Goal: Check status: Check status

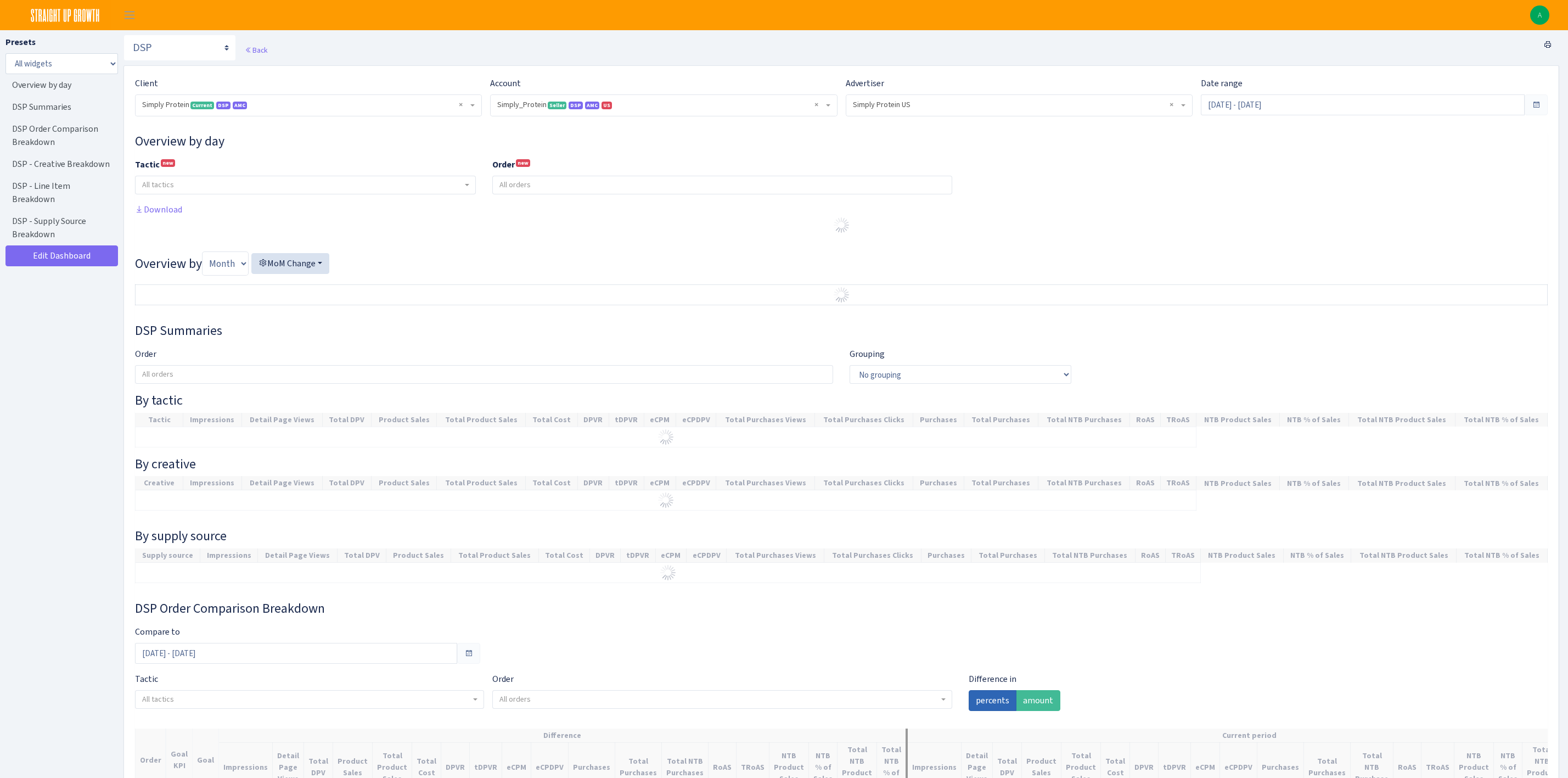
select select "470438976738569"
select select "577135095539250507"
select select
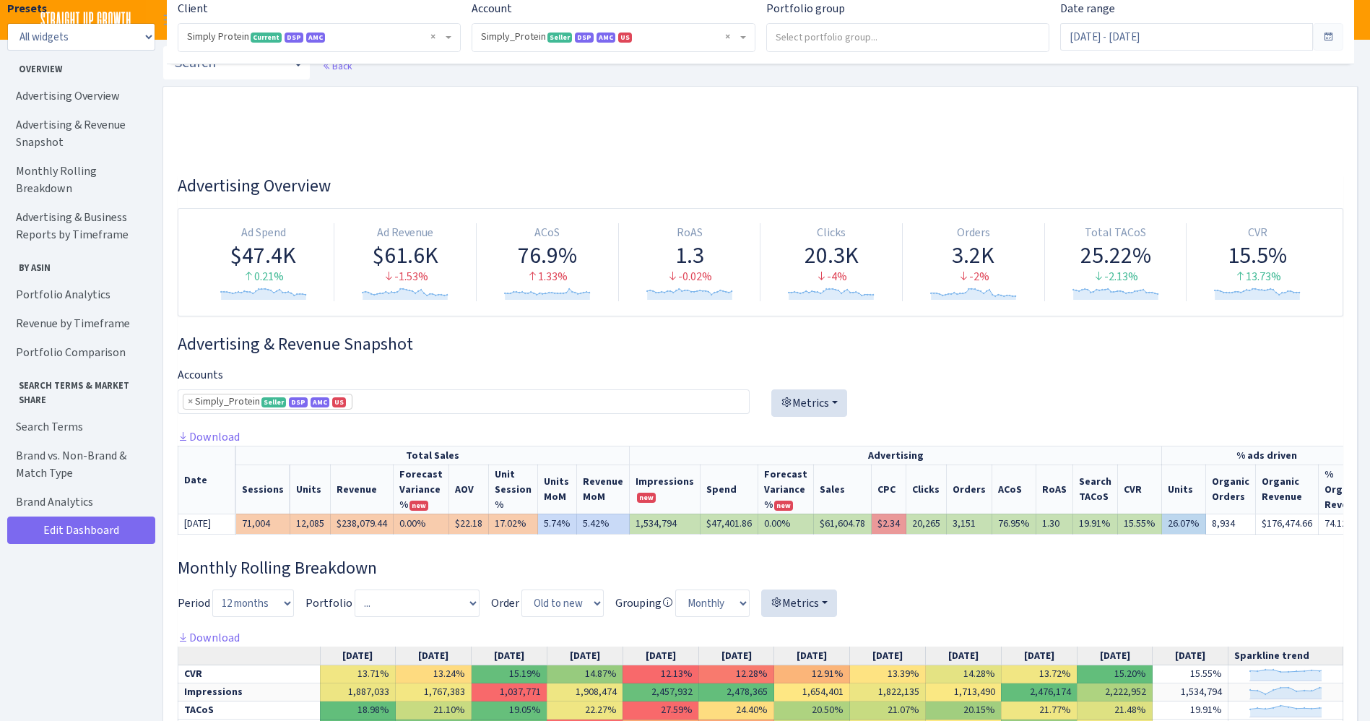
select select "470438976738569"
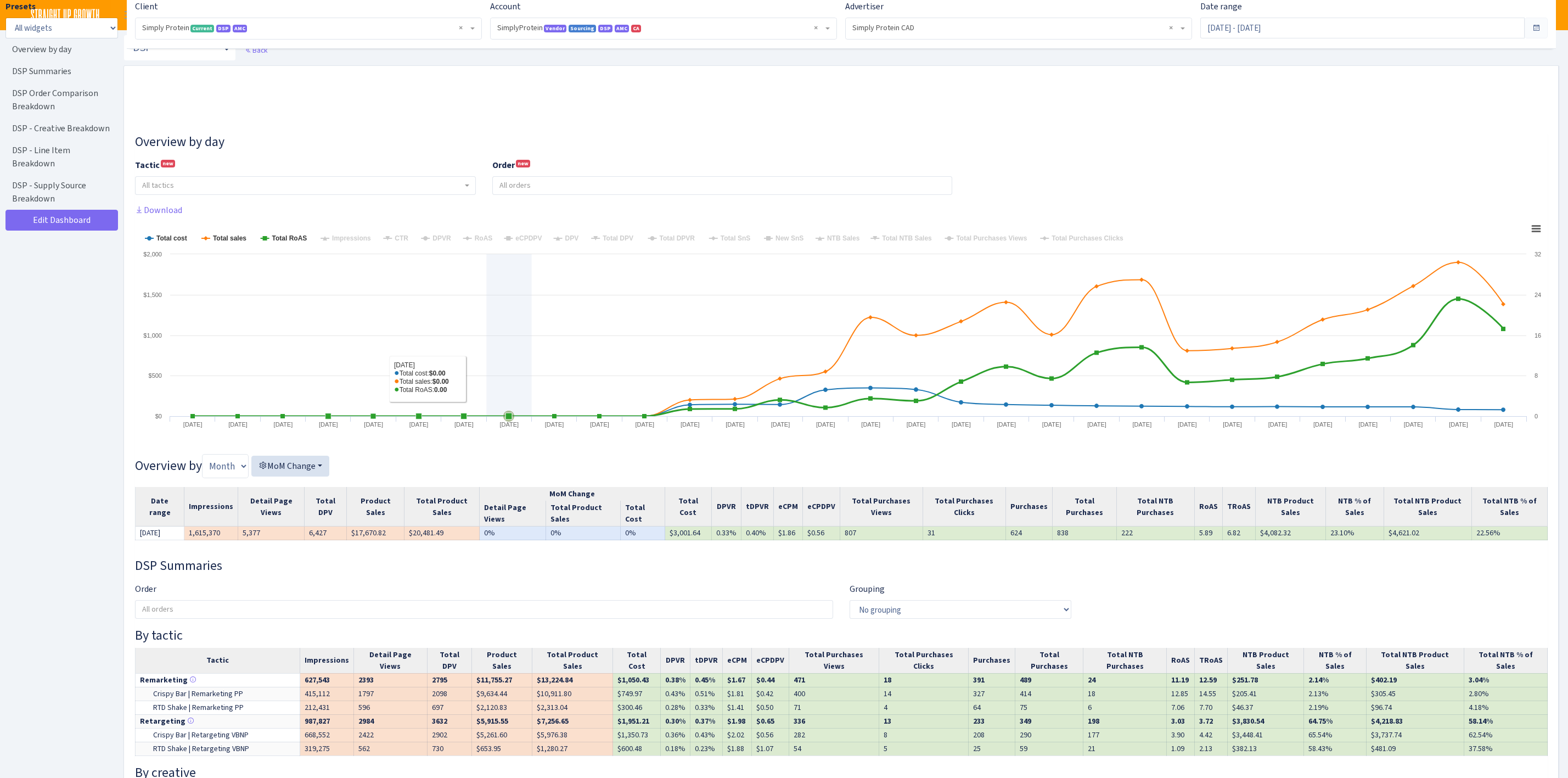
select select "1288314143782501"
select select "576703522483904443"
select select
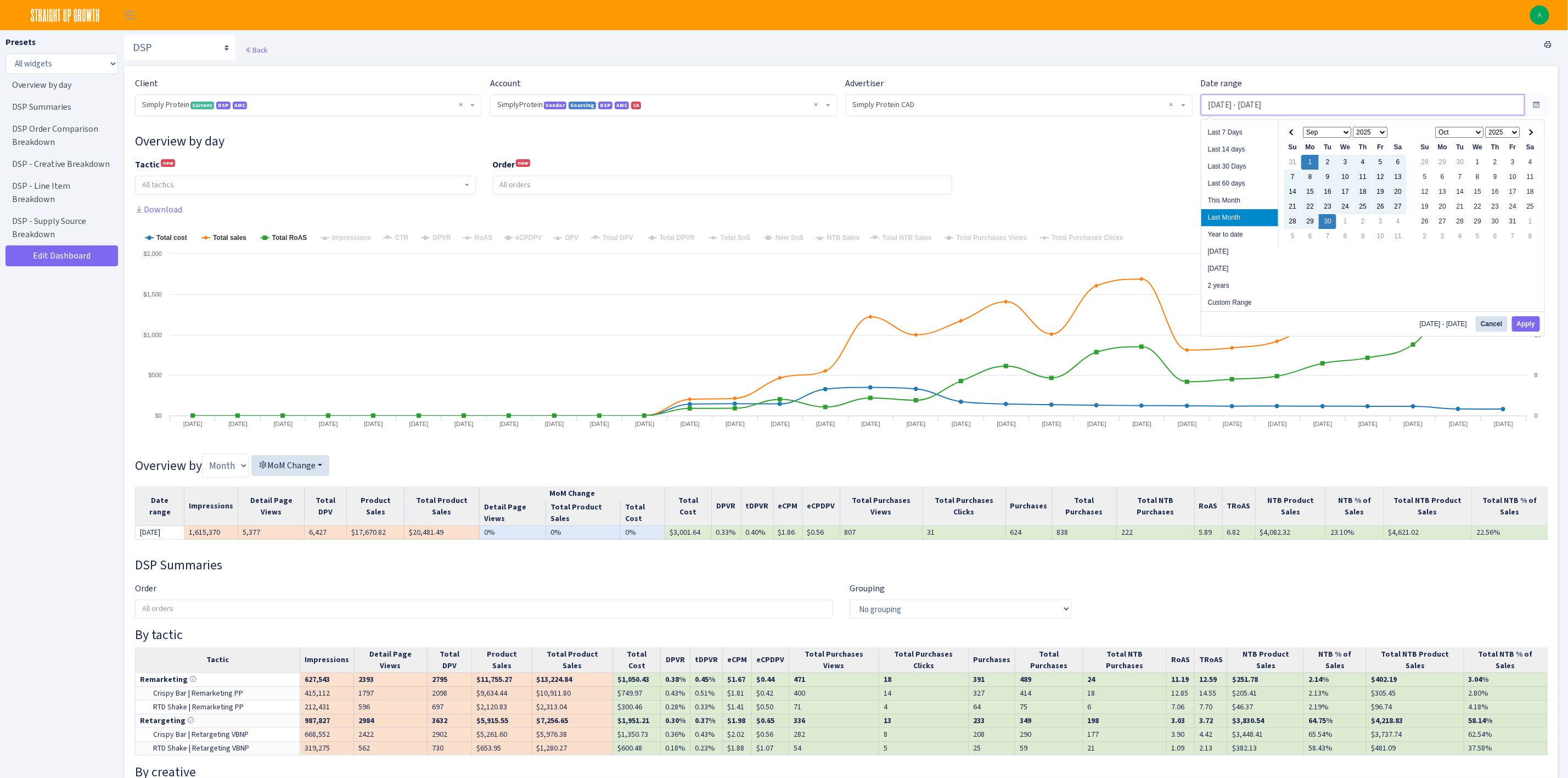
click at [1269, 103] on input "[DATE] - [DATE]" at bounding box center [1363, 104] width 324 height 21
click at [1253, 234] on li "Year to date" at bounding box center [1240, 235] width 77 height 17
type input "Jan 1, 2025 - Oct 4, 2025"
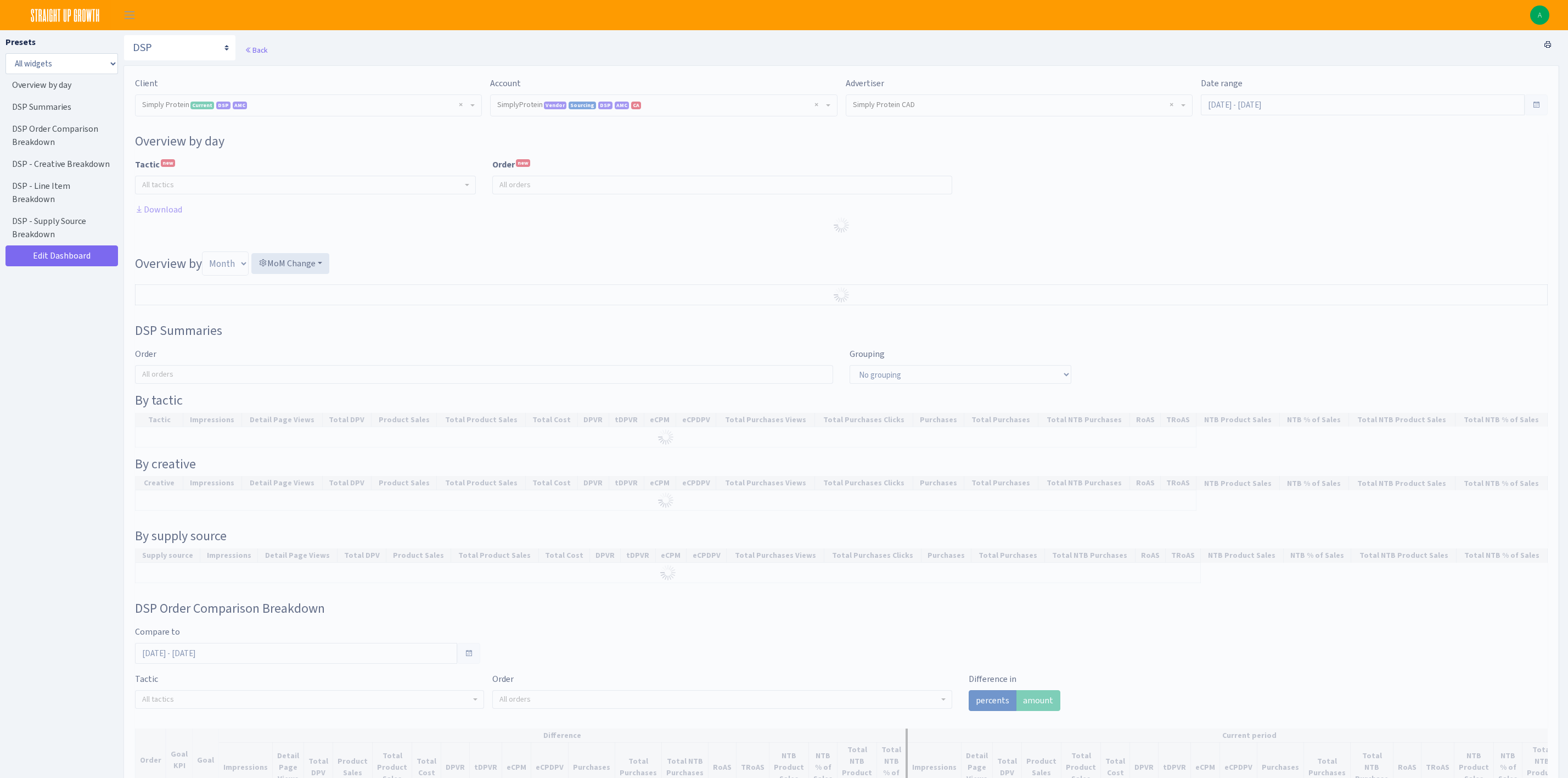
select select "1288314143782501"
select select "576703522483904443"
select select
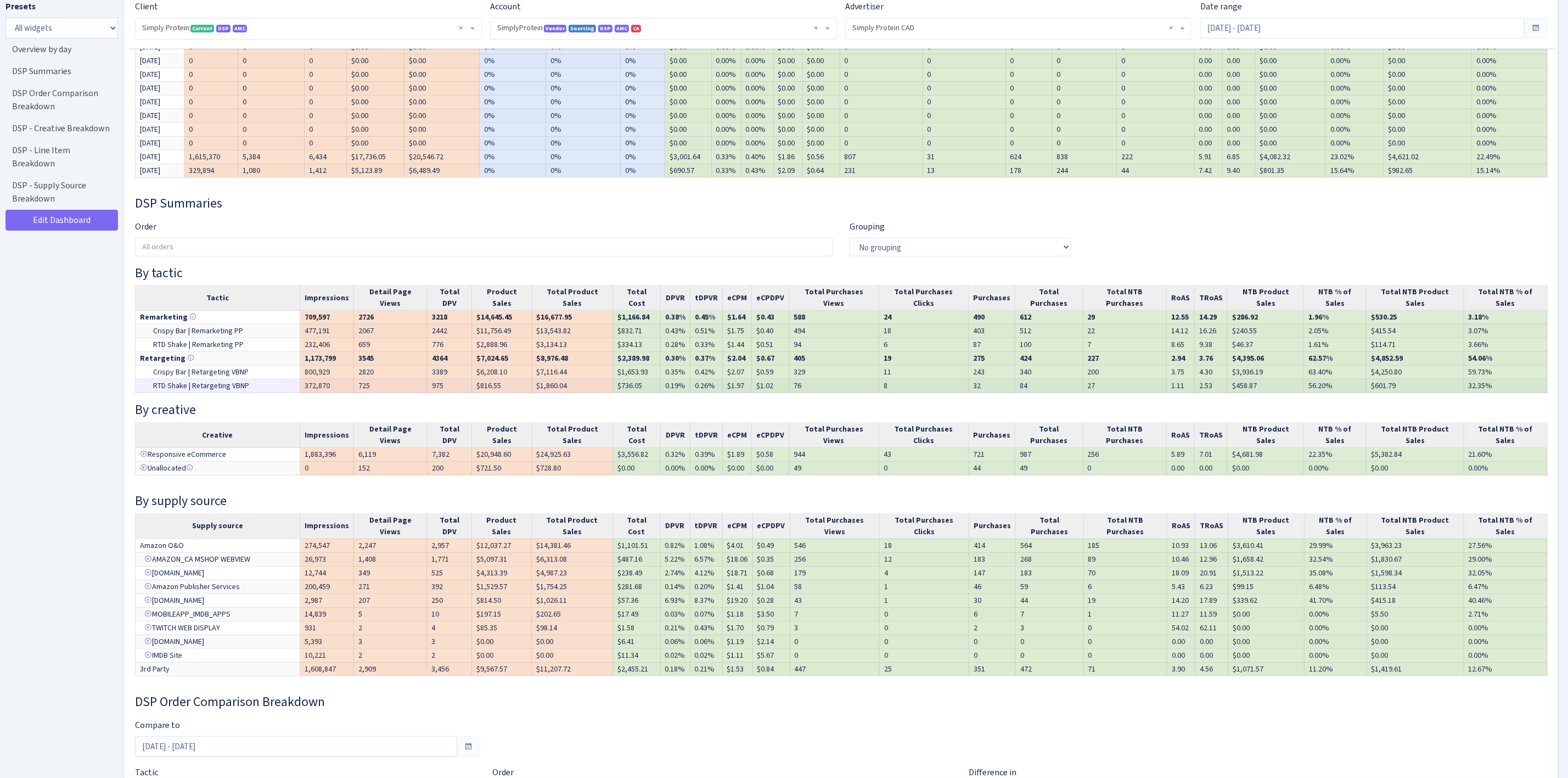
scroll to position [494, 0]
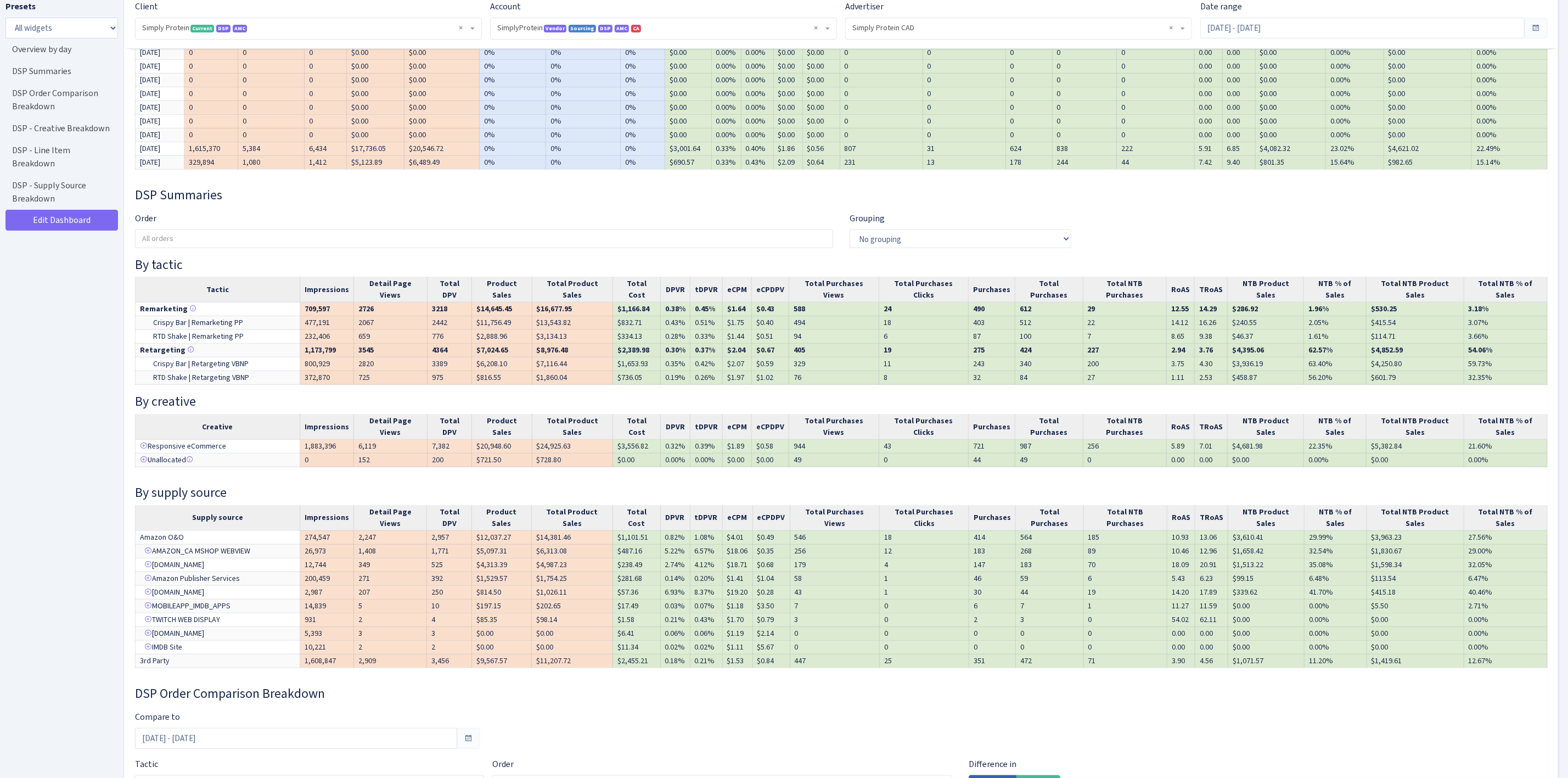
click at [1097, 188] on h3 "DSP Summaries" at bounding box center [841, 195] width 1413 height 16
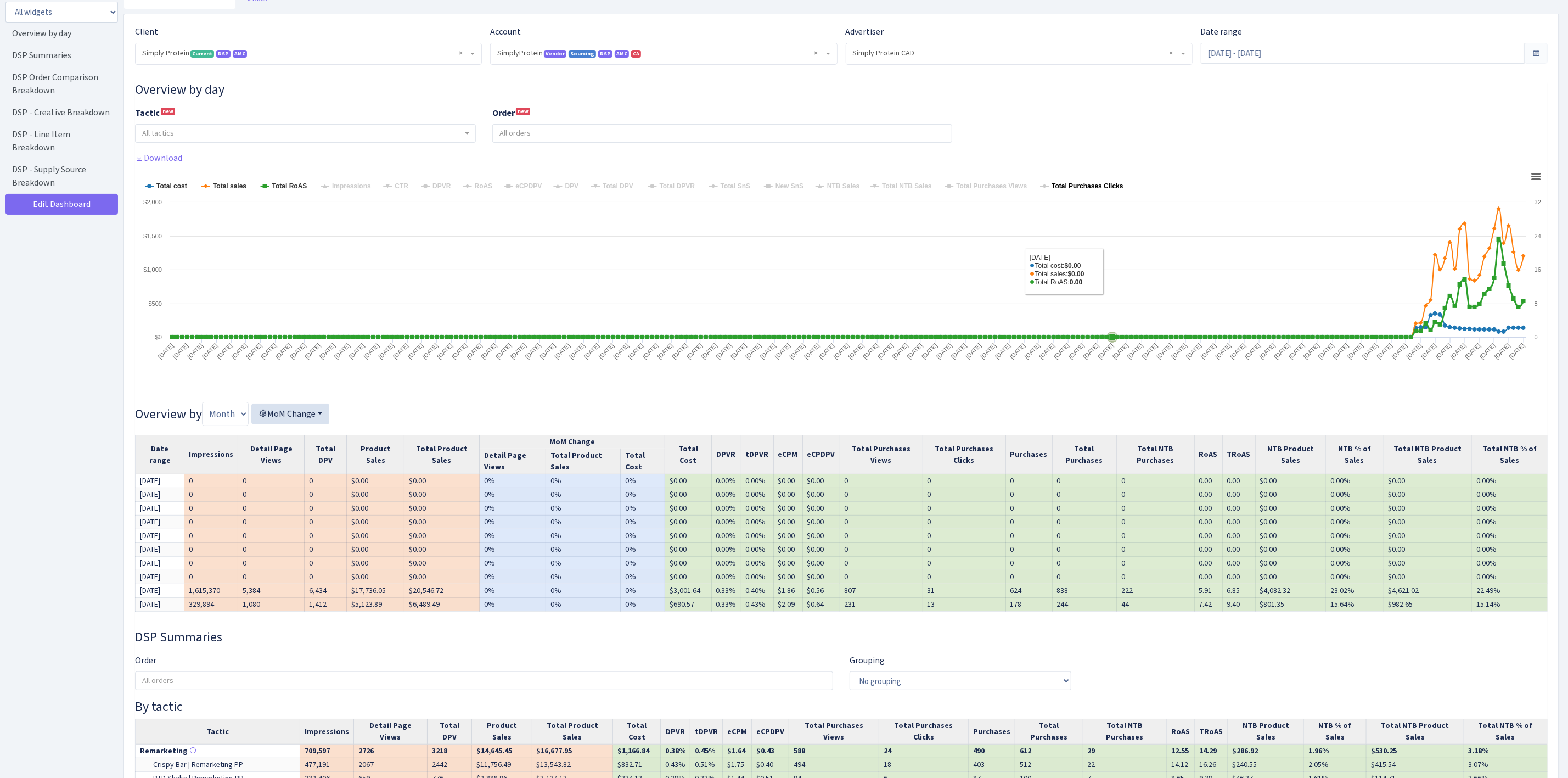
scroll to position [0, 0]
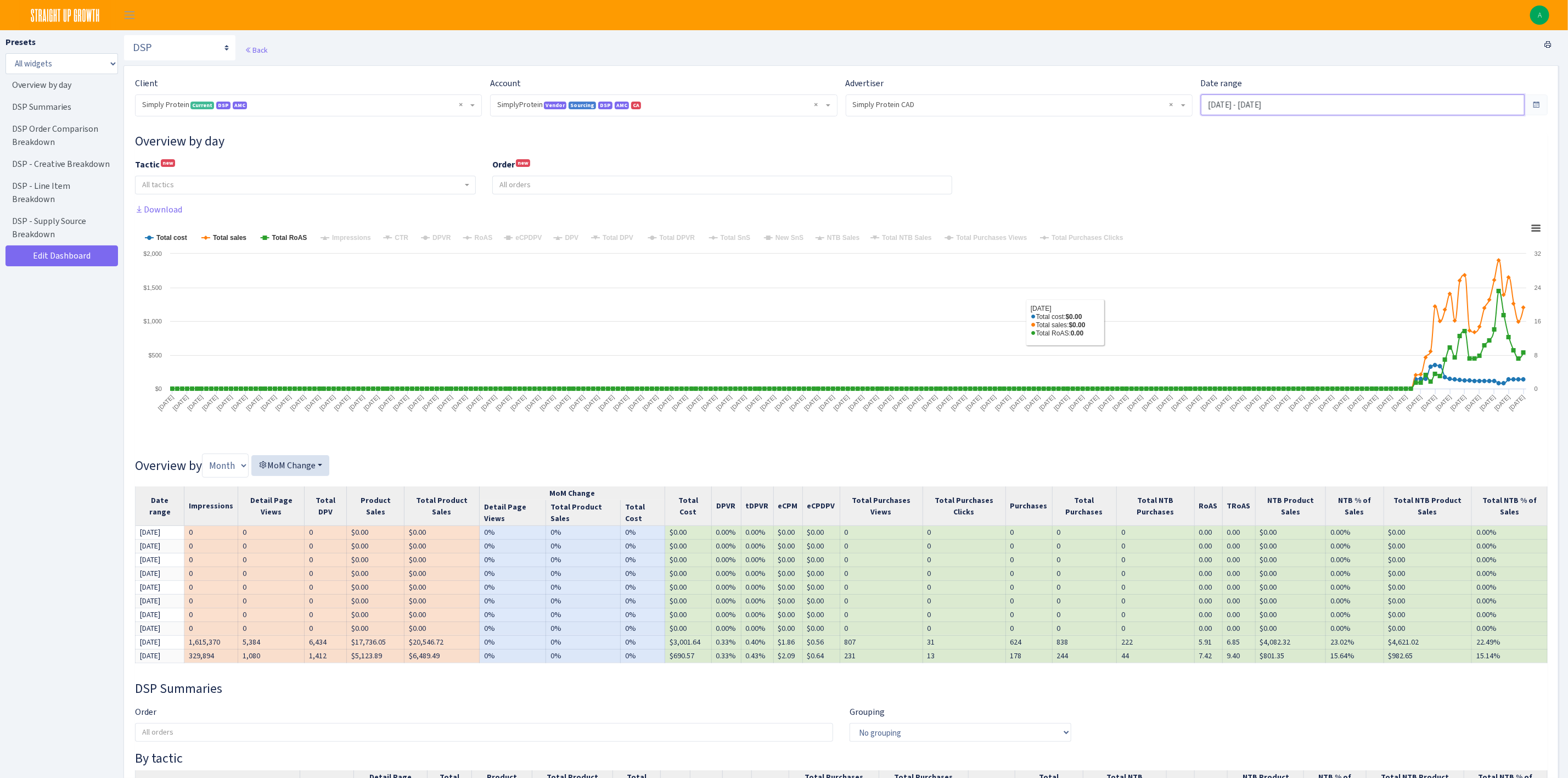
click at [1219, 109] on input "Jan 1, 2025 - Oct 4, 2025" at bounding box center [1363, 104] width 324 height 21
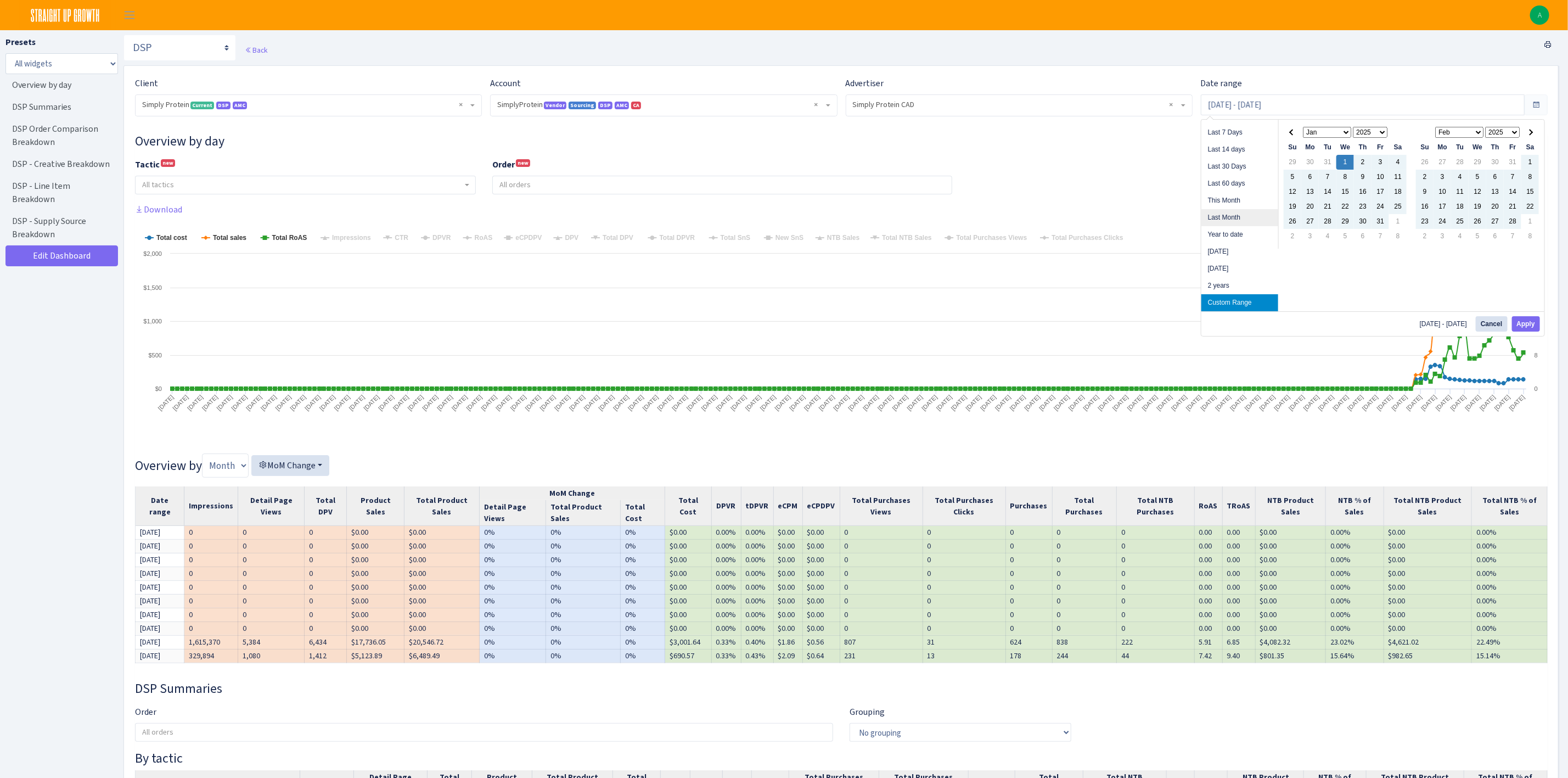
click at [1246, 220] on li "Last Month" at bounding box center [1240, 218] width 77 height 17
type input "[DATE] - [DATE]"
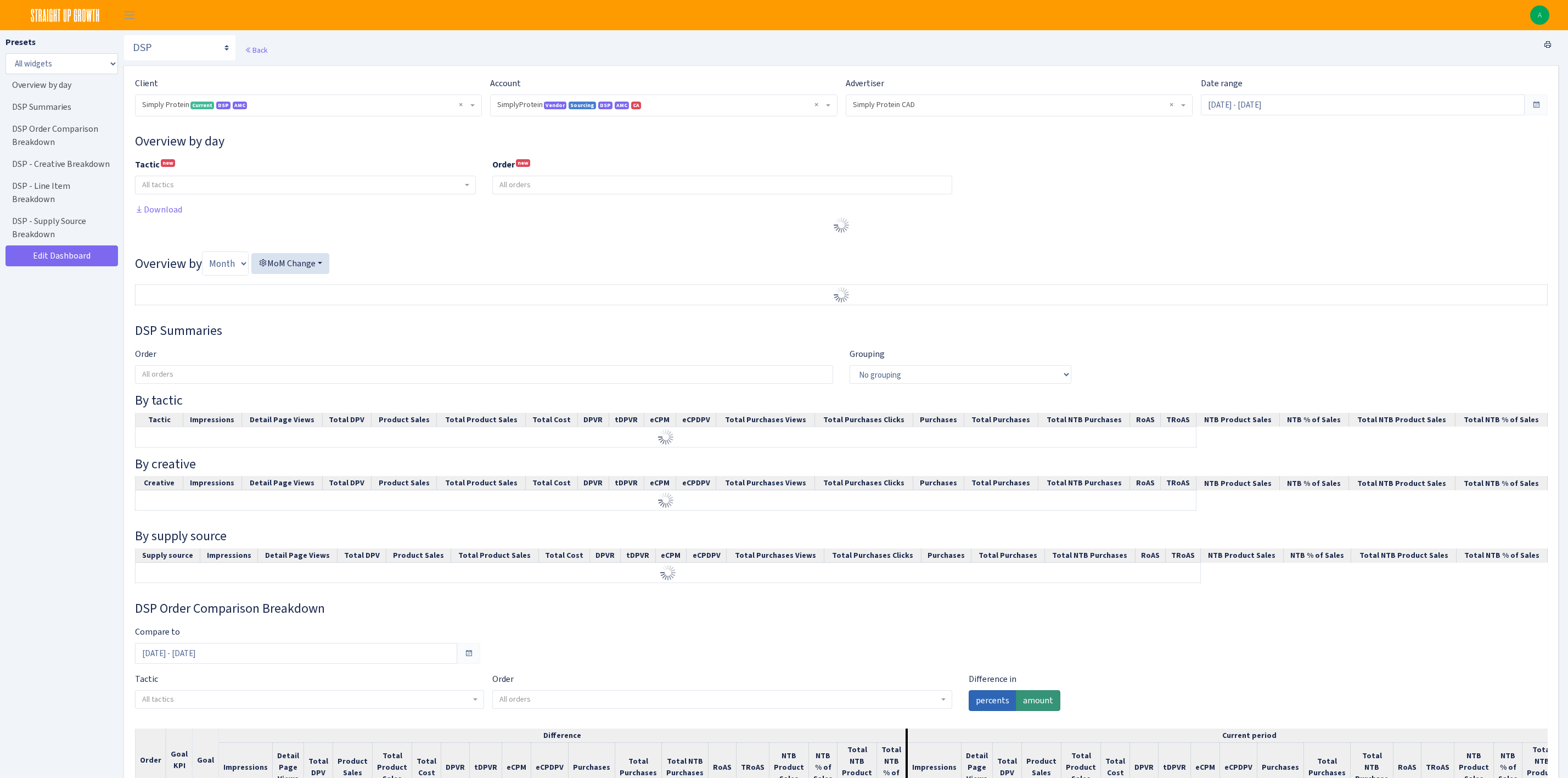
select select "1288314143782501"
select select "576703522483904443"
select select
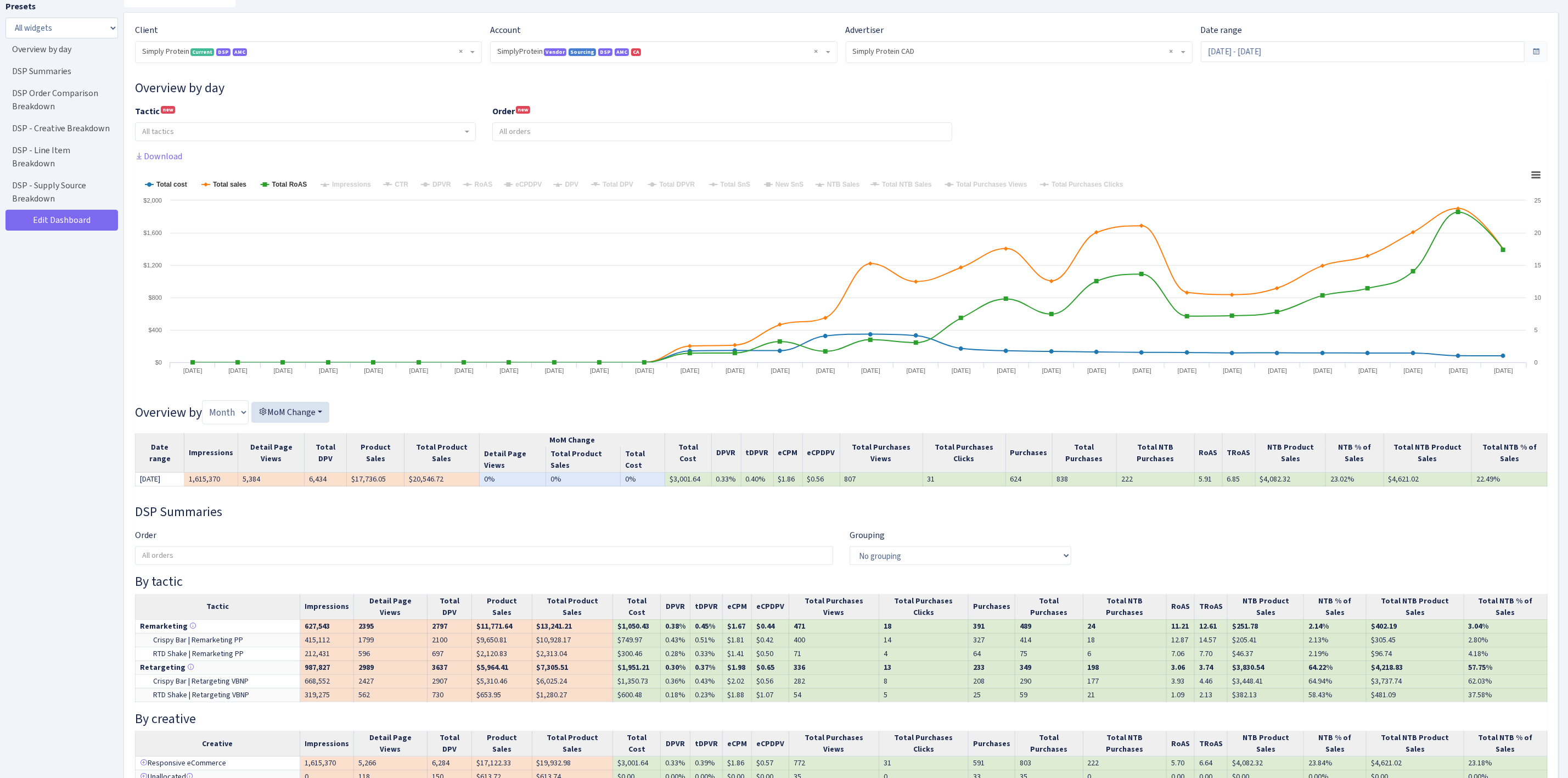
scroll to position [82, 0]
